Goal: Information Seeking & Learning: Learn about a topic

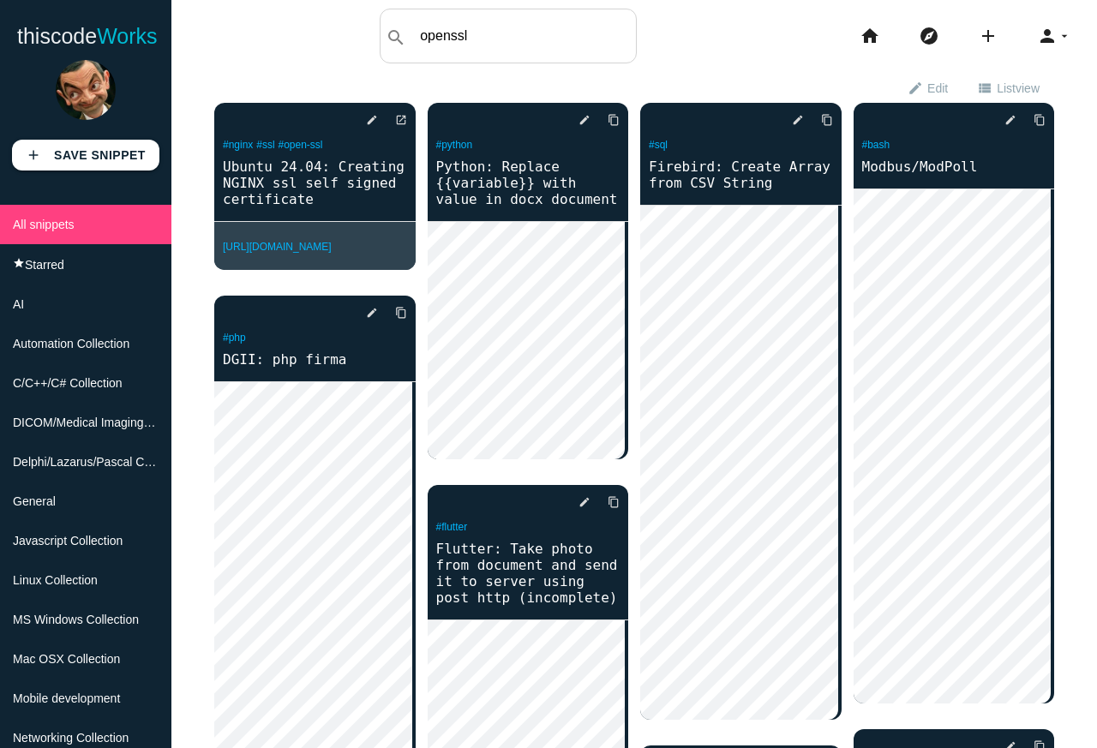
type input "openssl"
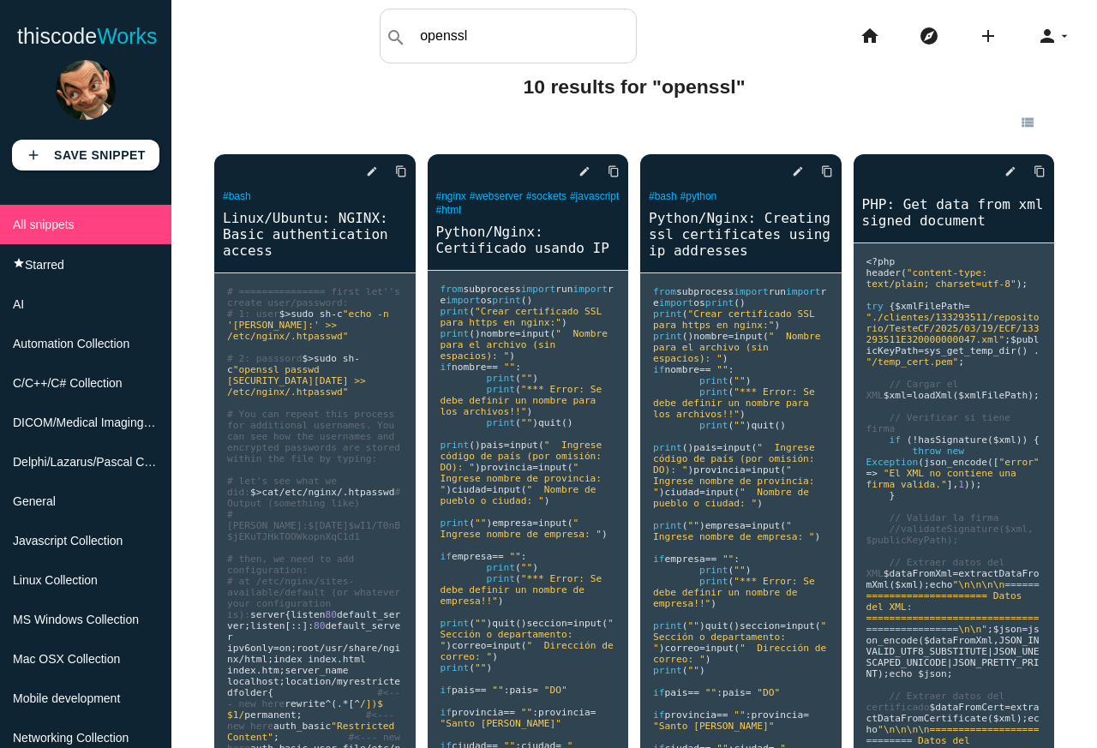
scroll to position [3, 0]
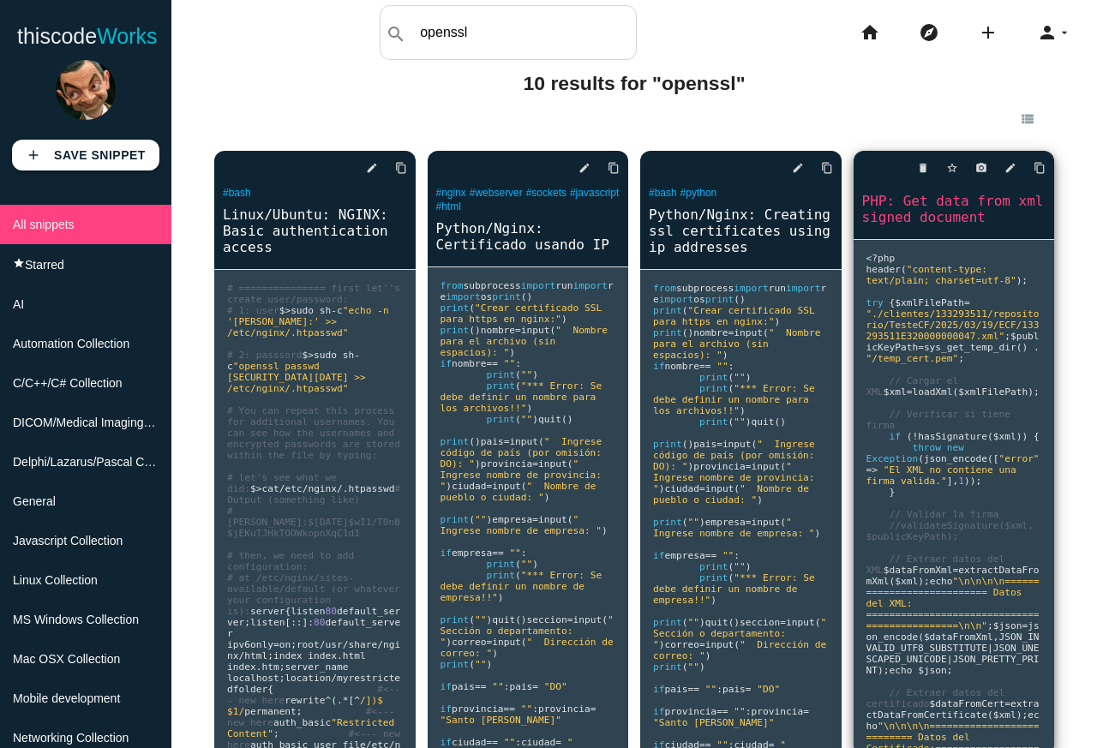
click at [978, 409] on pre "<? php header ( "content-type: text/plain; charset=utf-8" ); try { $xmlFilePath…" at bounding box center [954, 497] width 201 height 514
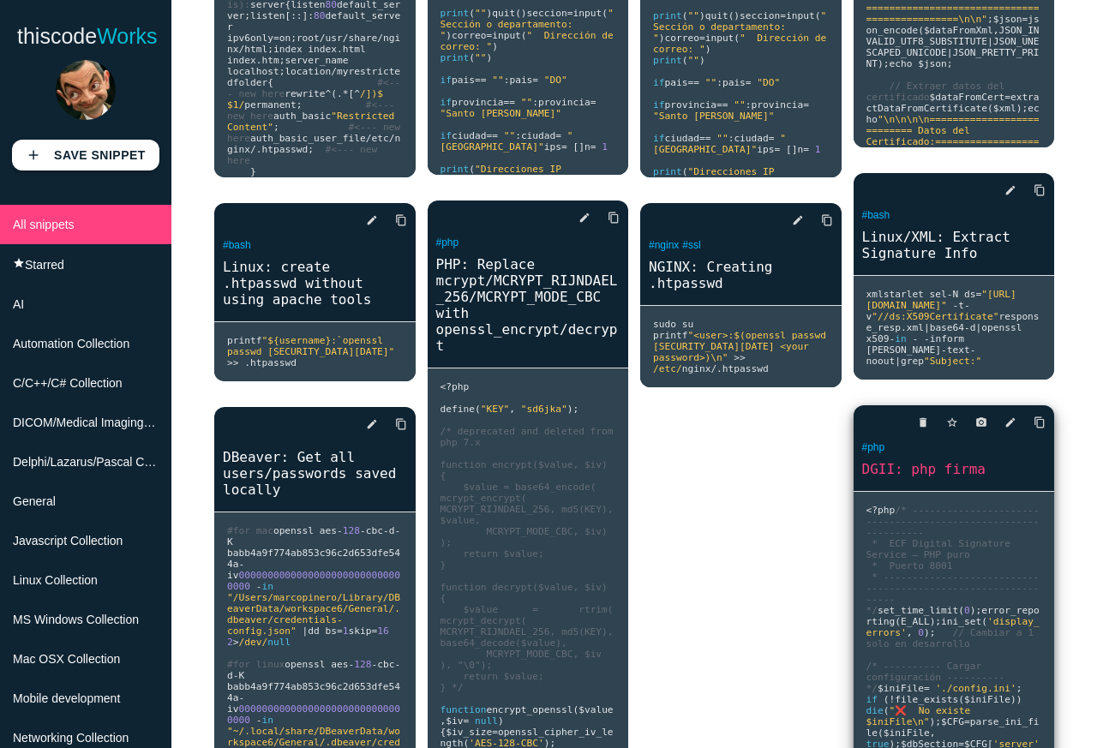
scroll to position [790, 0]
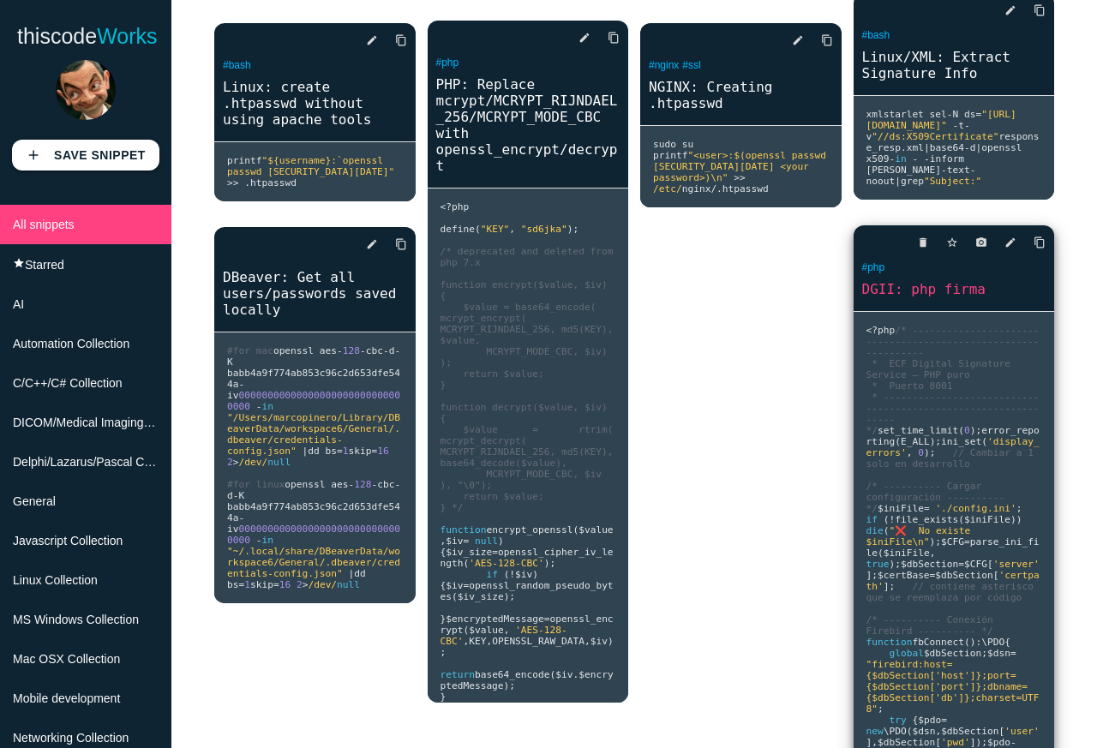
click at [931, 514] on span "/* ---------- Cargar configuración ---------- */" at bounding box center [939, 497] width 144 height 33
click at [949, 293] on link "DGII: php firma" at bounding box center [954, 289] width 201 height 20
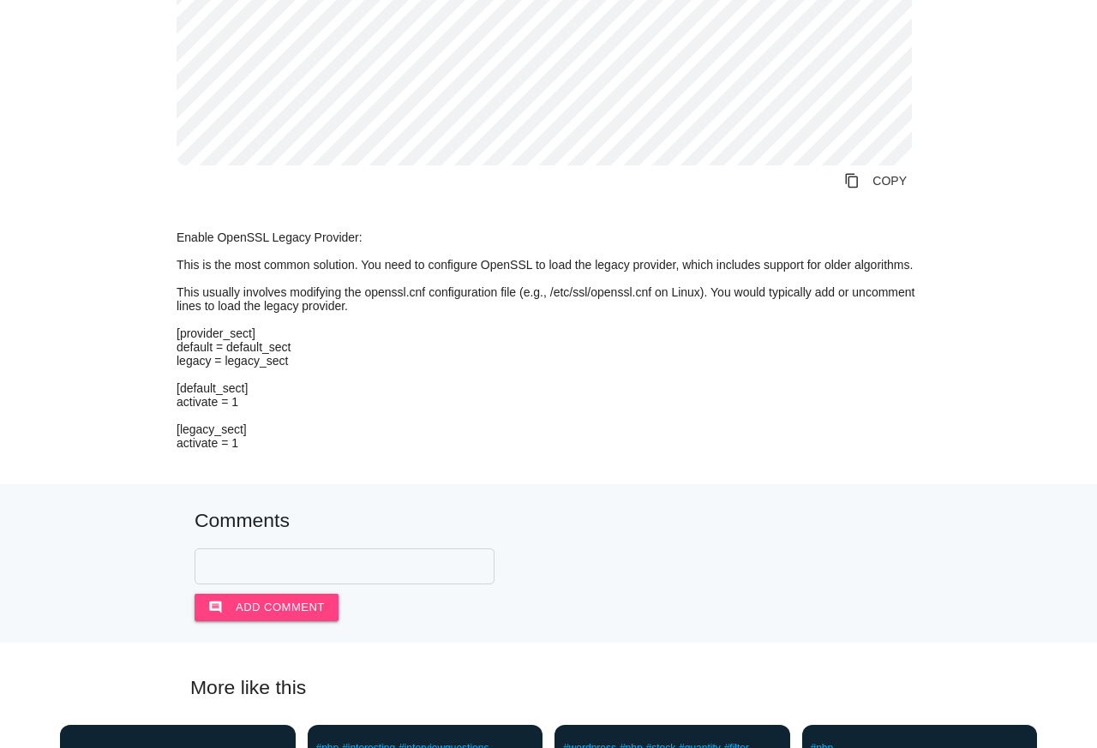
scroll to position [4522, 0]
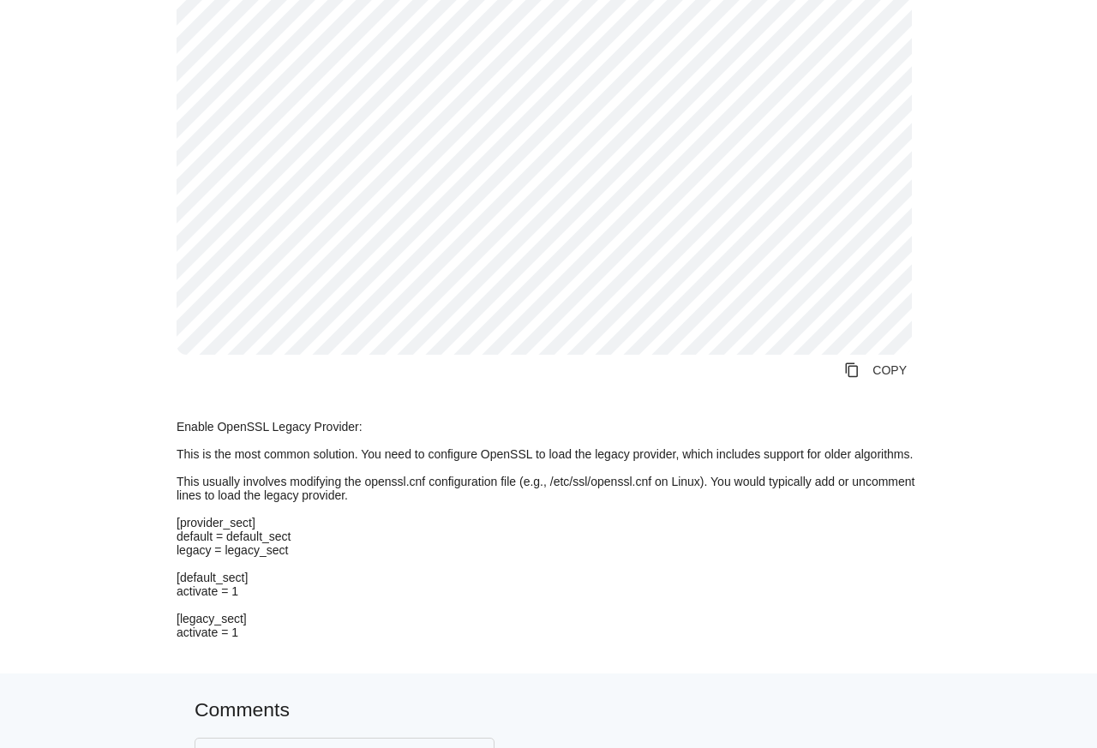
click at [323, 574] on p "Enable OpenSSL Legacy Provider: This is the most common solution. You need to c…" at bounding box center [549, 529] width 744 height 219
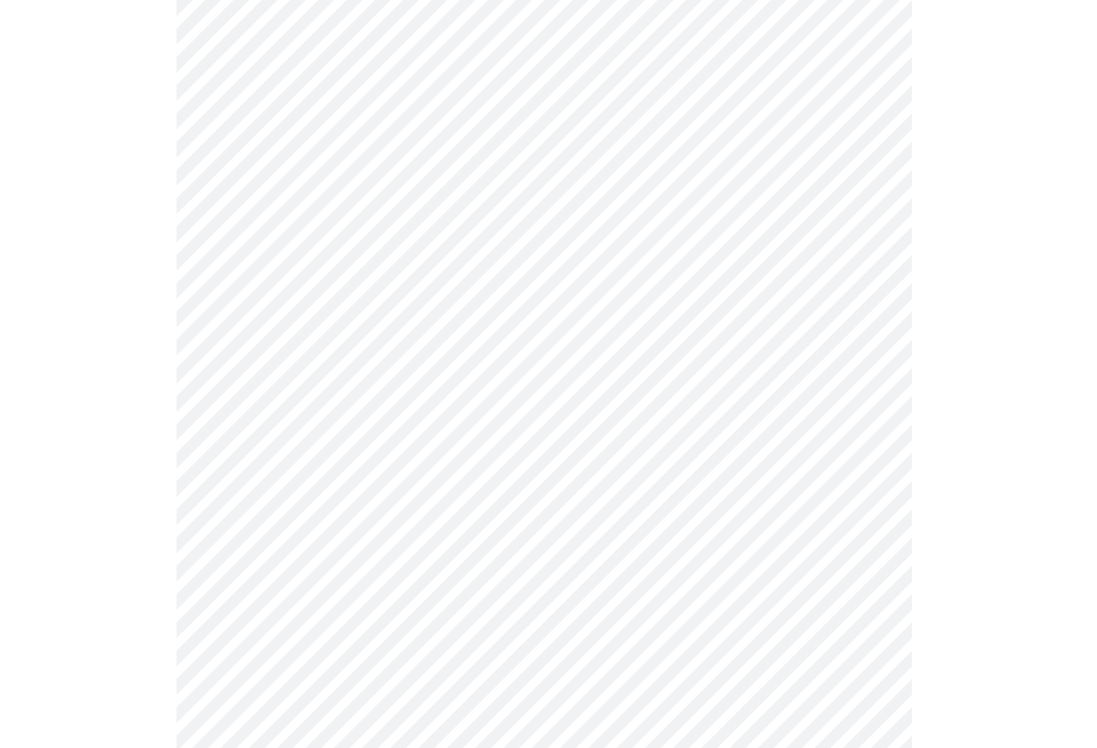
scroll to position [2018, 0]
